Goal: Obtain resource: Download file/media

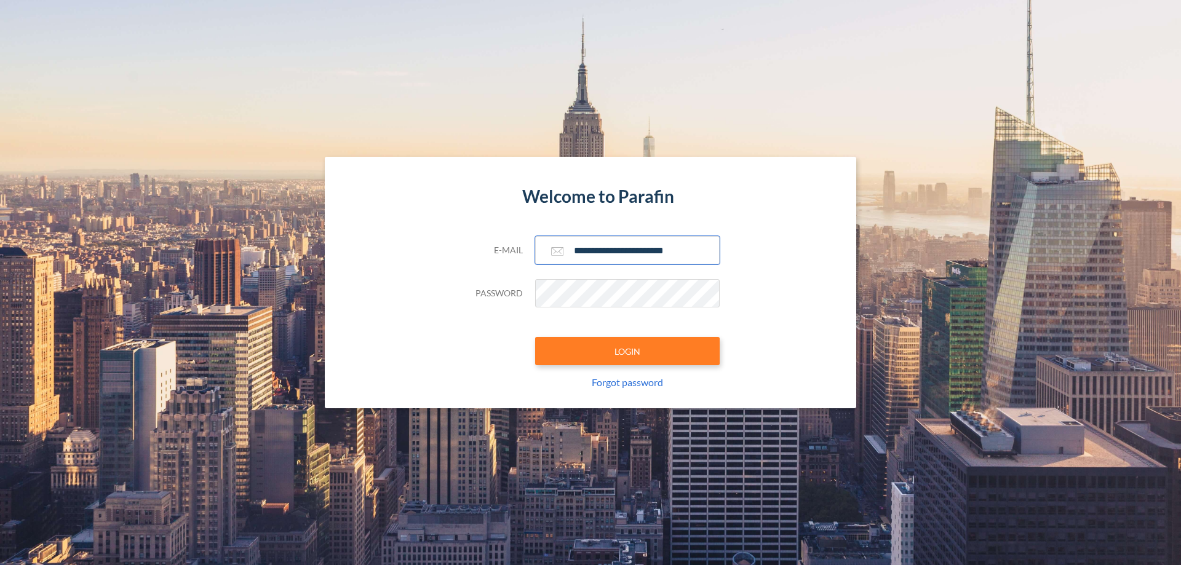
type input "**********"
click at [627, 351] on button "LOGIN" at bounding box center [627, 351] width 185 height 28
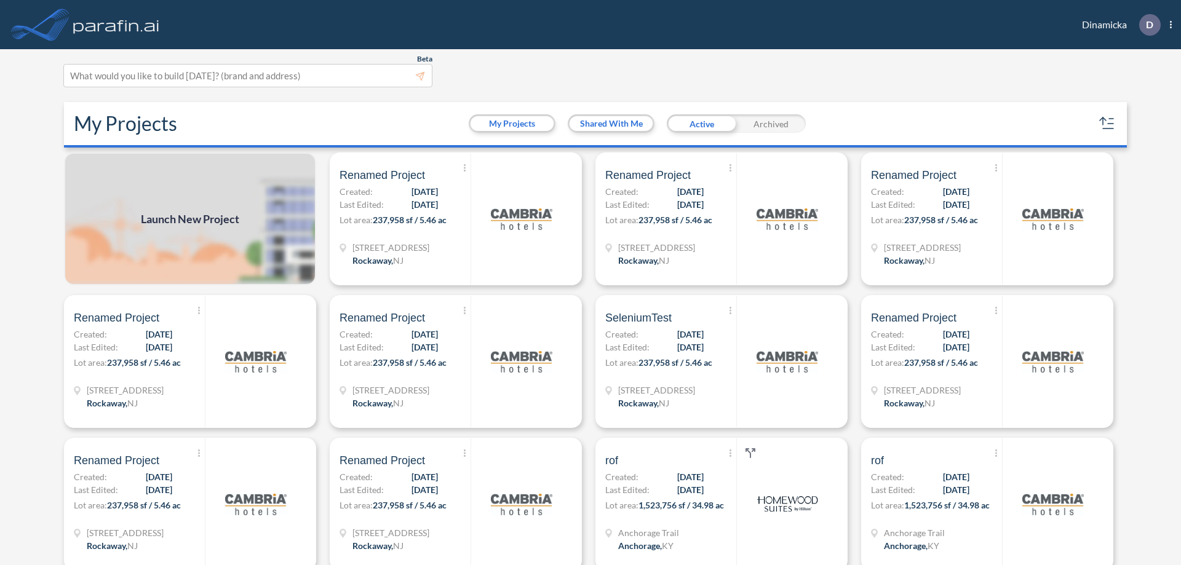
scroll to position [3, 0]
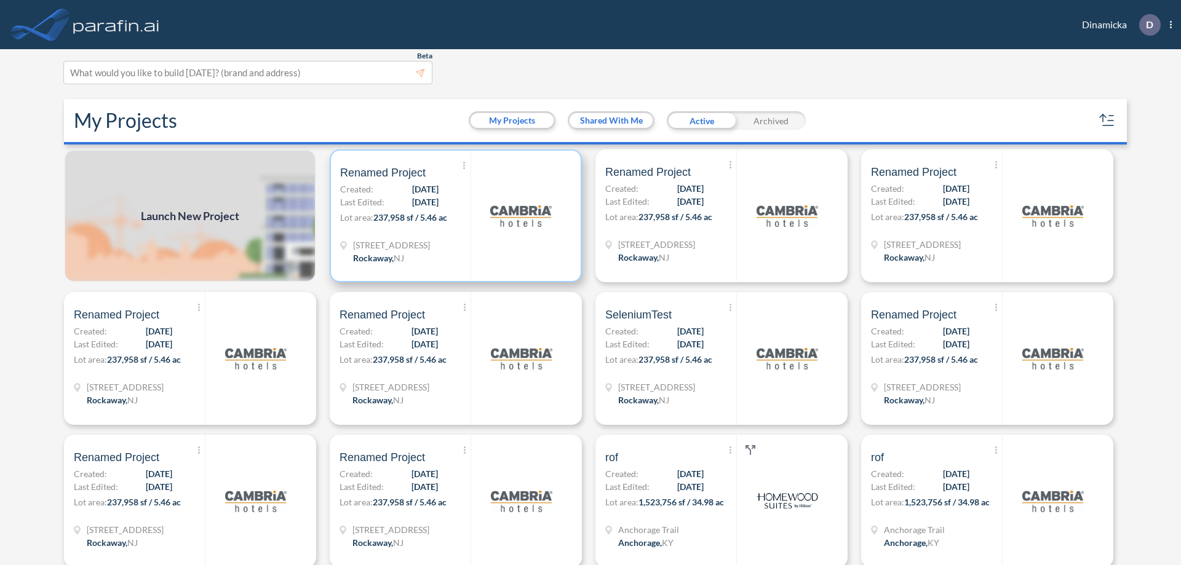
click at [453, 216] on p "Lot area: 237,958 sf / 5.46 ac" at bounding box center [405, 220] width 130 height 18
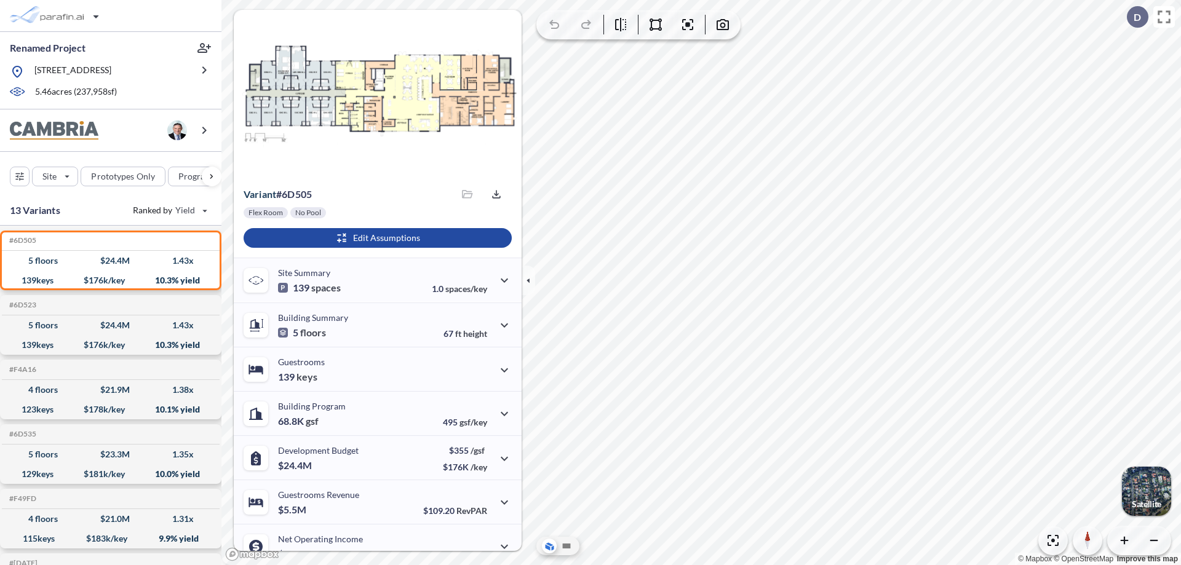
scroll to position [62, 0]
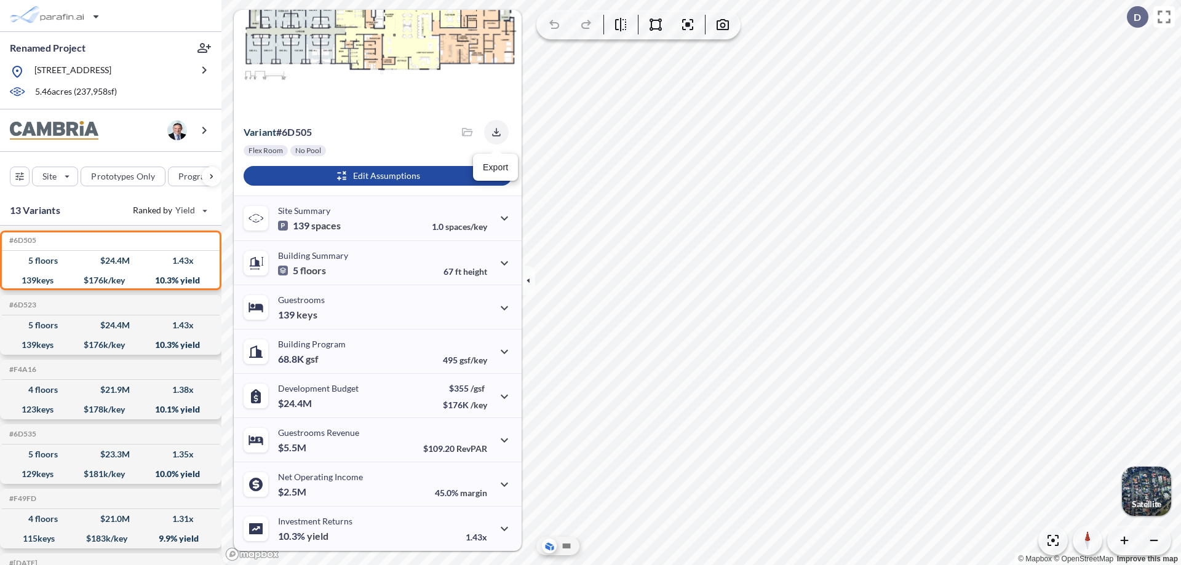
click at [493, 132] on icon "button" at bounding box center [496, 132] width 8 height 8
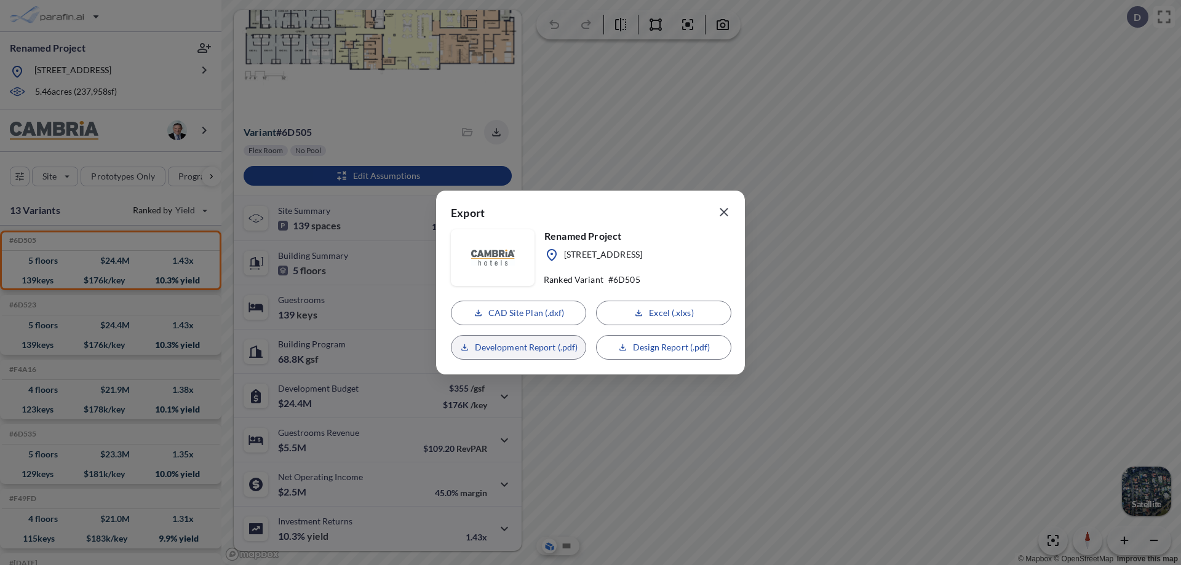
click at [518, 347] on p "Development Report (.pdf)" at bounding box center [526, 347] width 103 height 12
